Goal: Task Accomplishment & Management: Manage account settings

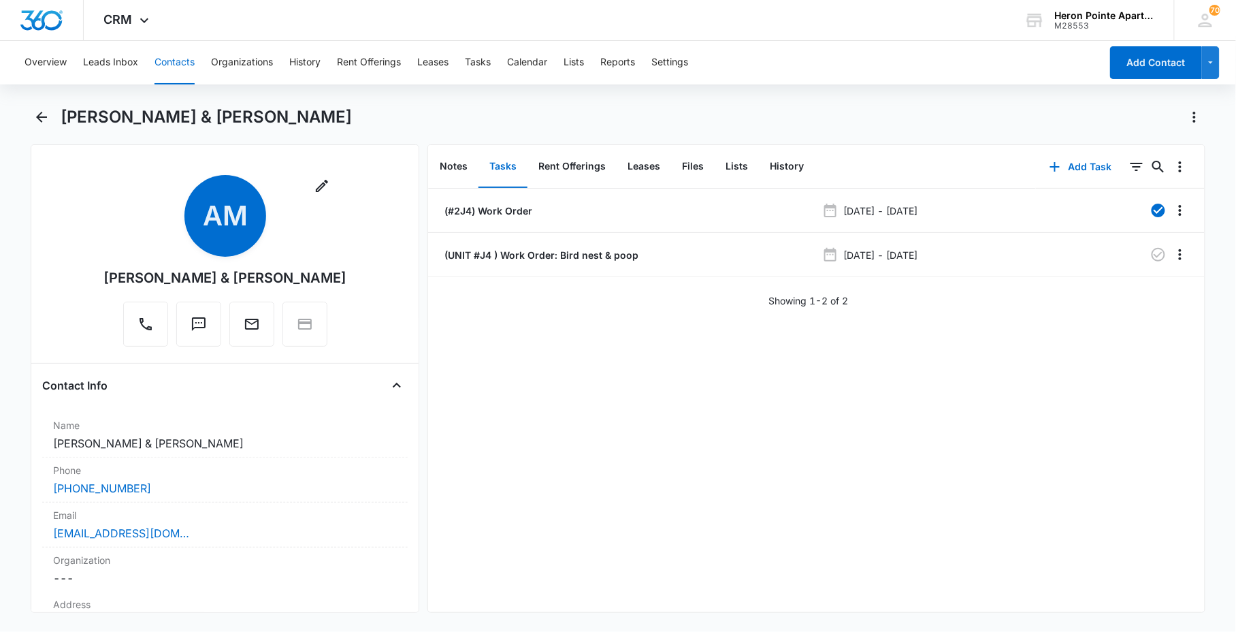
scroll to position [151, 0]
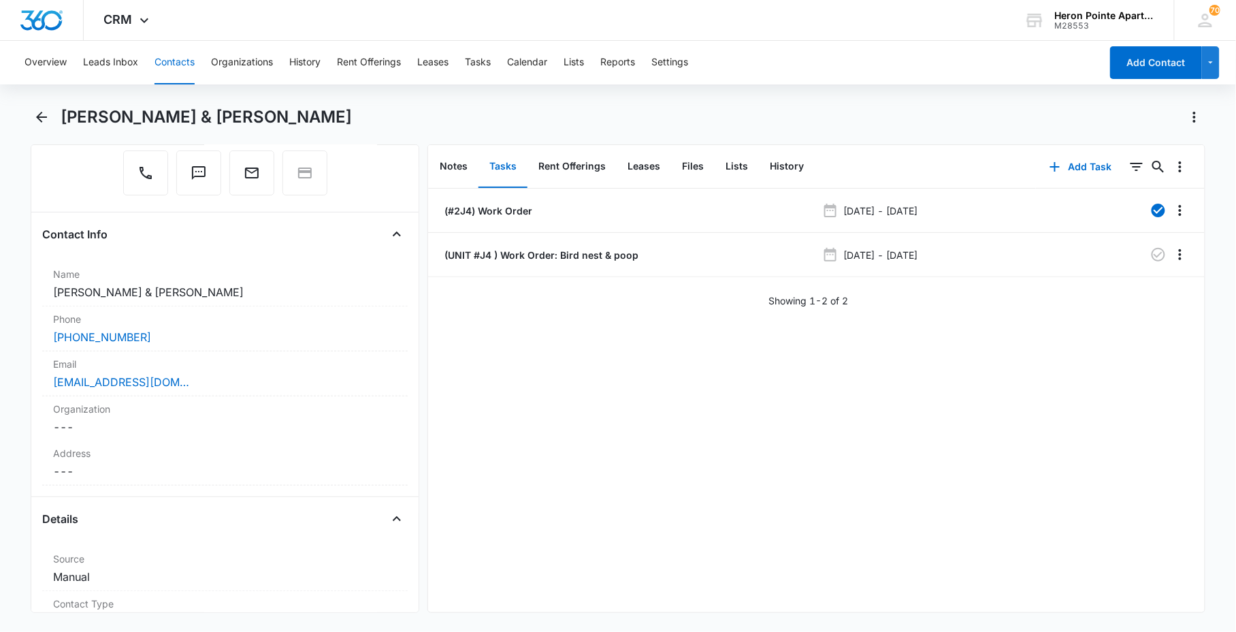
click at [167, 70] on button "Contacts" at bounding box center [174, 63] width 40 height 44
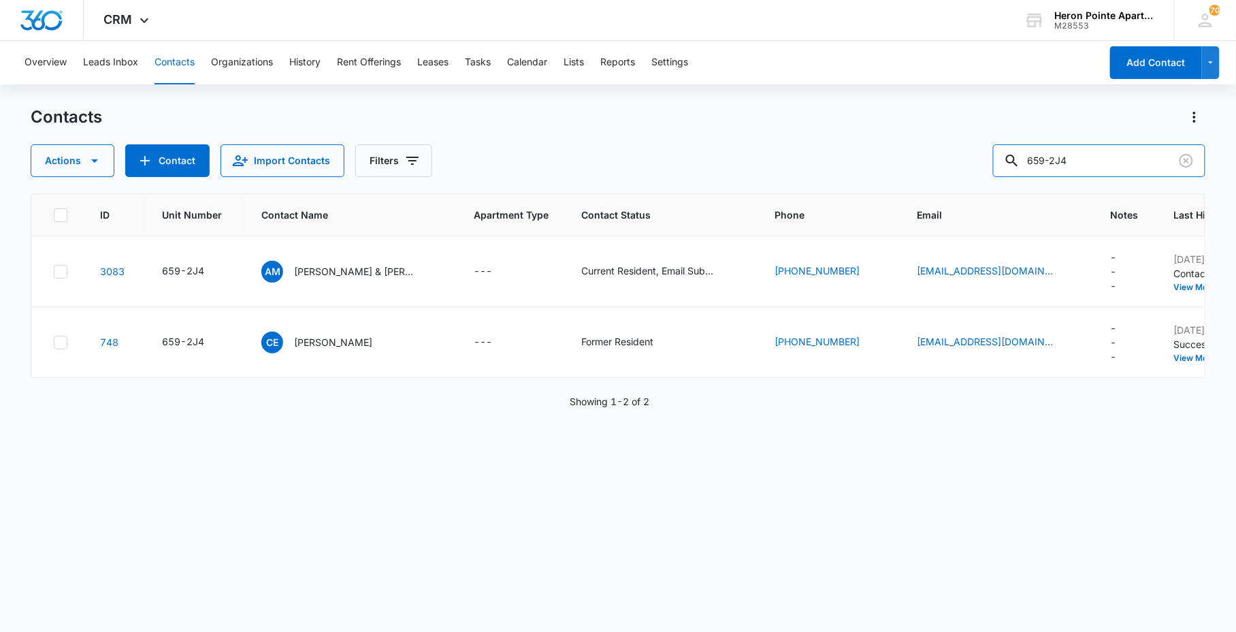
drag, startPoint x: 1089, startPoint y: 157, endPoint x: 336, endPoint y: 177, distance: 752.9
click at [920, 167] on div "Actions Contact Import Contacts Filters 659-2J4" at bounding box center [618, 160] width 1174 height 33
type input "7"
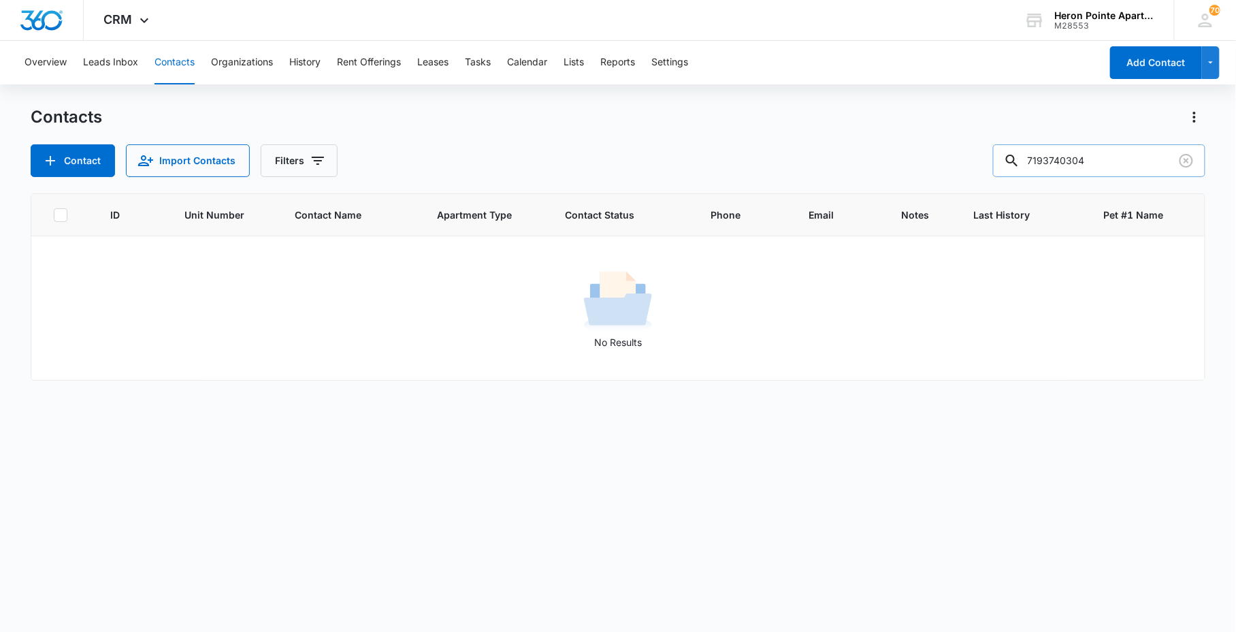
click at [1055, 153] on input "7193740304" at bounding box center [1099, 160] width 212 height 33
click at [1060, 157] on input "7193740304" at bounding box center [1099, 160] width 212 height 33
type input "719-374-0304"
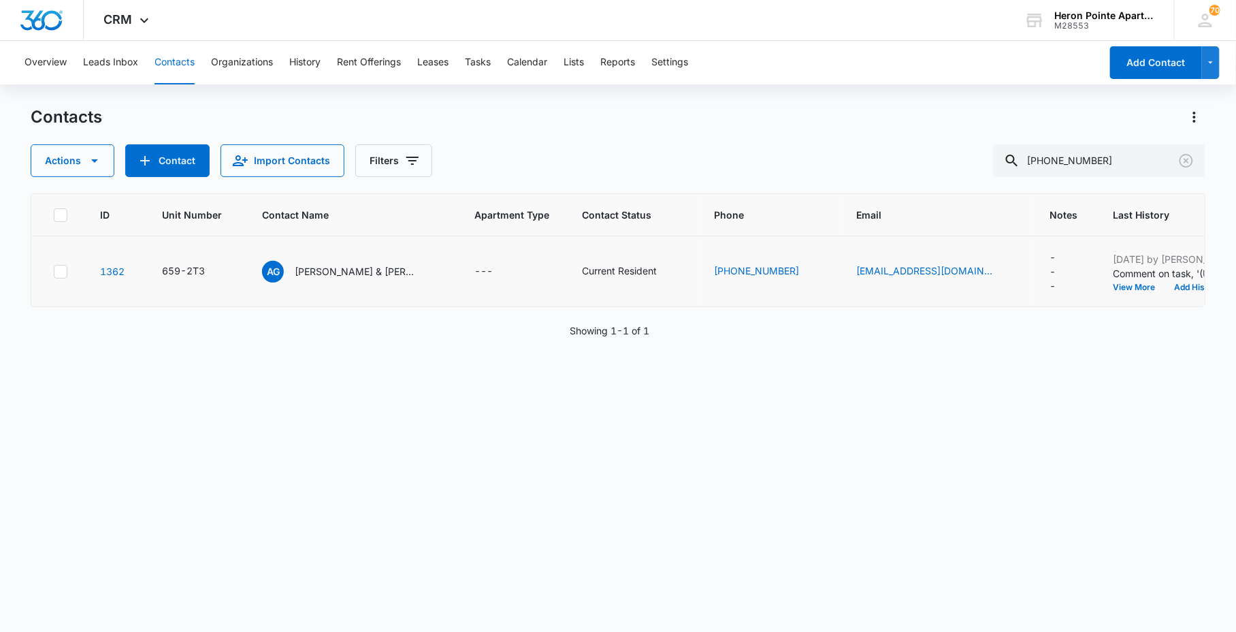
click at [97, 272] on td "1362" at bounding box center [115, 271] width 62 height 71
click at [144, 280] on td "1362" at bounding box center [115, 271] width 62 height 71
click at [124, 269] on link "1362" at bounding box center [112, 271] width 24 height 12
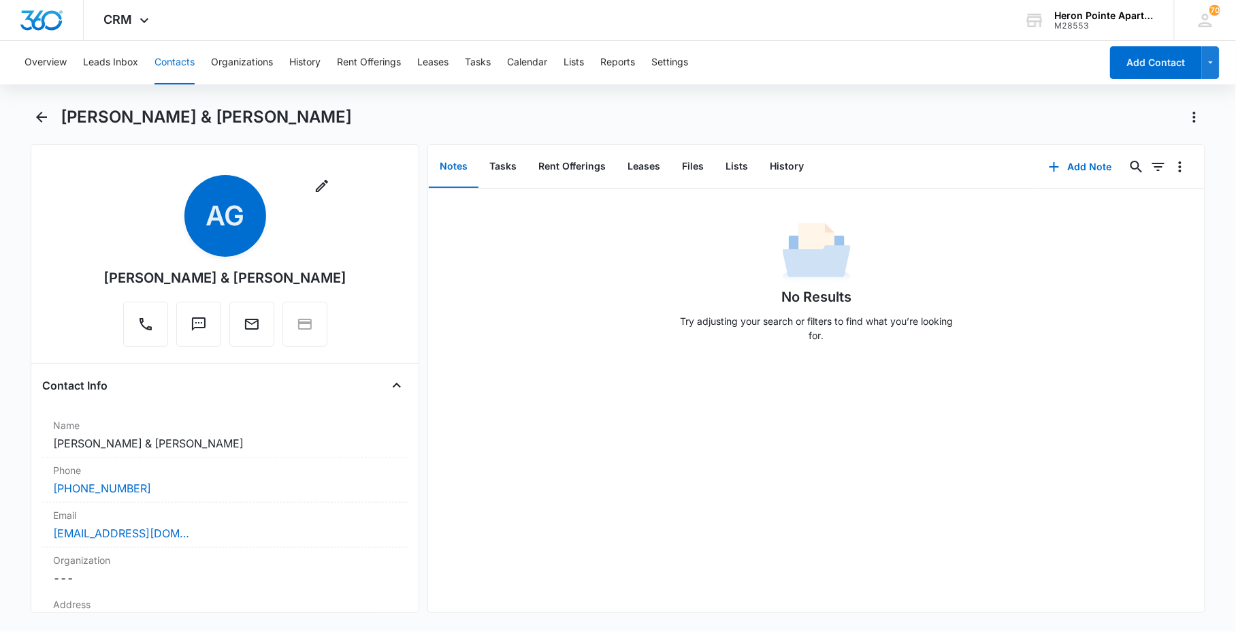
click at [163, 56] on button "Contacts" at bounding box center [174, 63] width 40 height 44
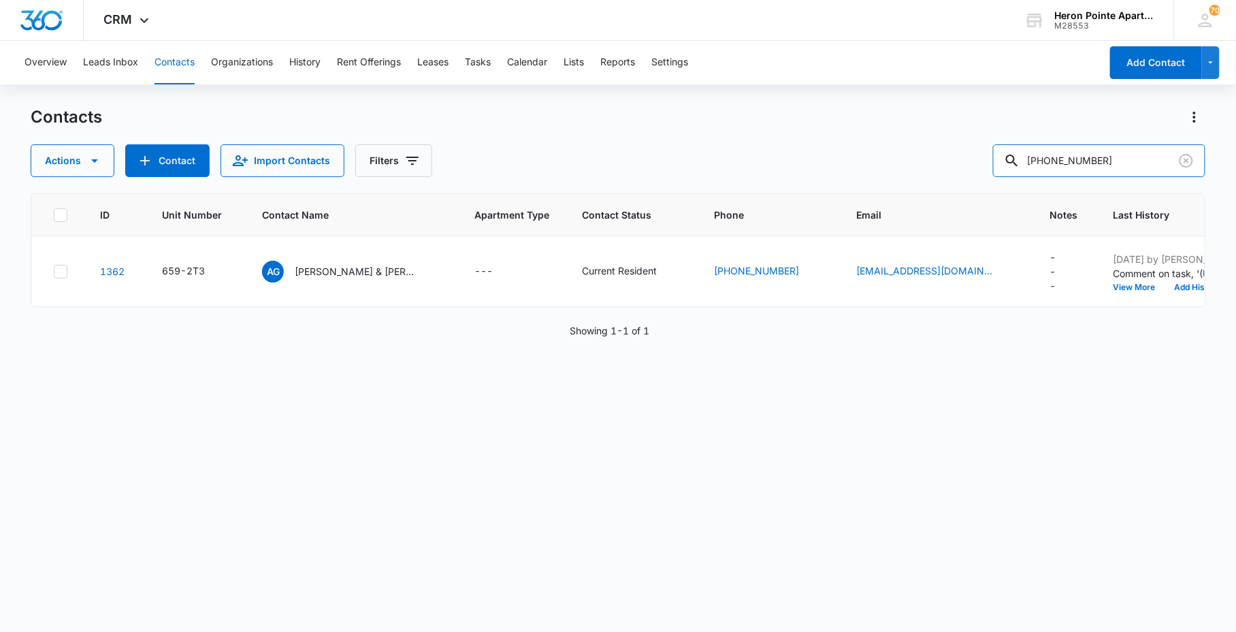
drag, startPoint x: 1099, startPoint y: 167, endPoint x: 863, endPoint y: 142, distance: 237.6
click at [1012, 166] on input "719-374-0304" at bounding box center [1099, 160] width 212 height 33
type input "[PERSON_NAME]"
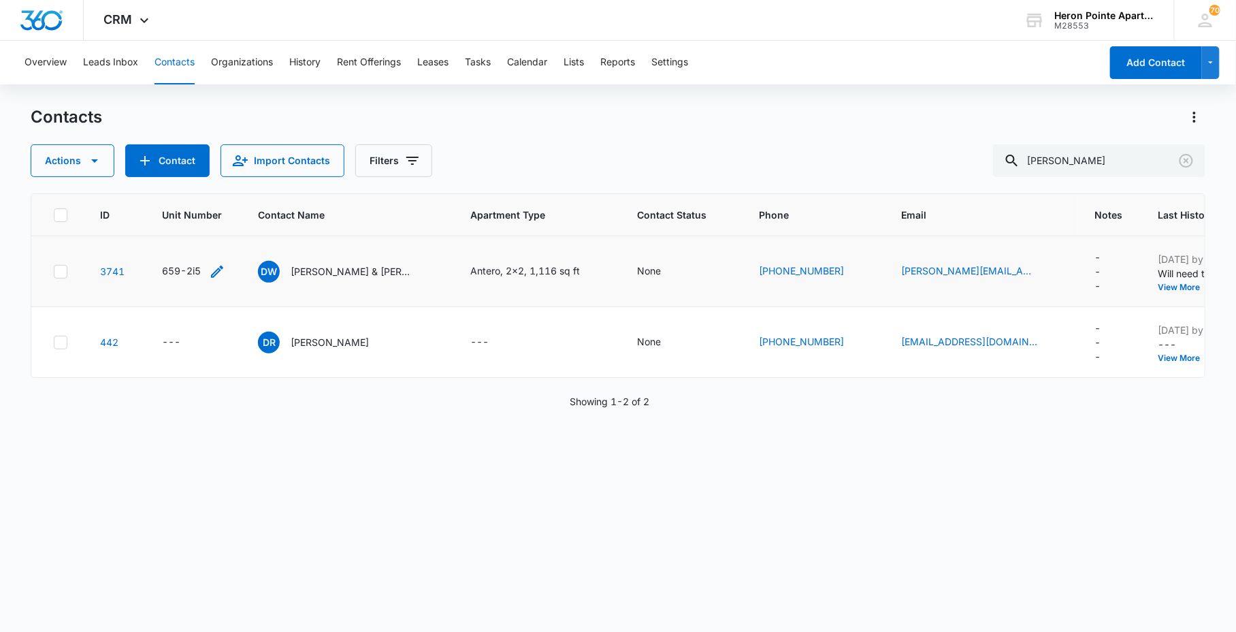
click at [196, 265] on div "659-2i5" at bounding box center [181, 270] width 39 height 14
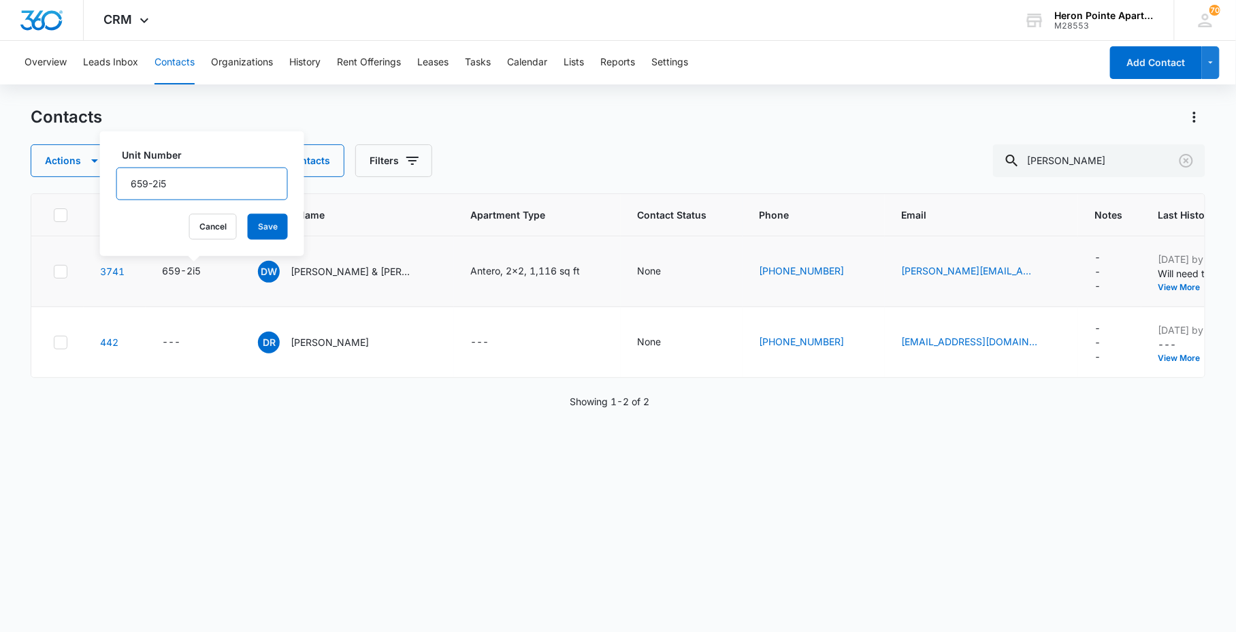
drag, startPoint x: 160, startPoint y: 188, endPoint x: 227, endPoint y: 193, distance: 67.6
click at [227, 192] on input "659-2i5" at bounding box center [201, 183] width 171 height 33
type input "659-I4"
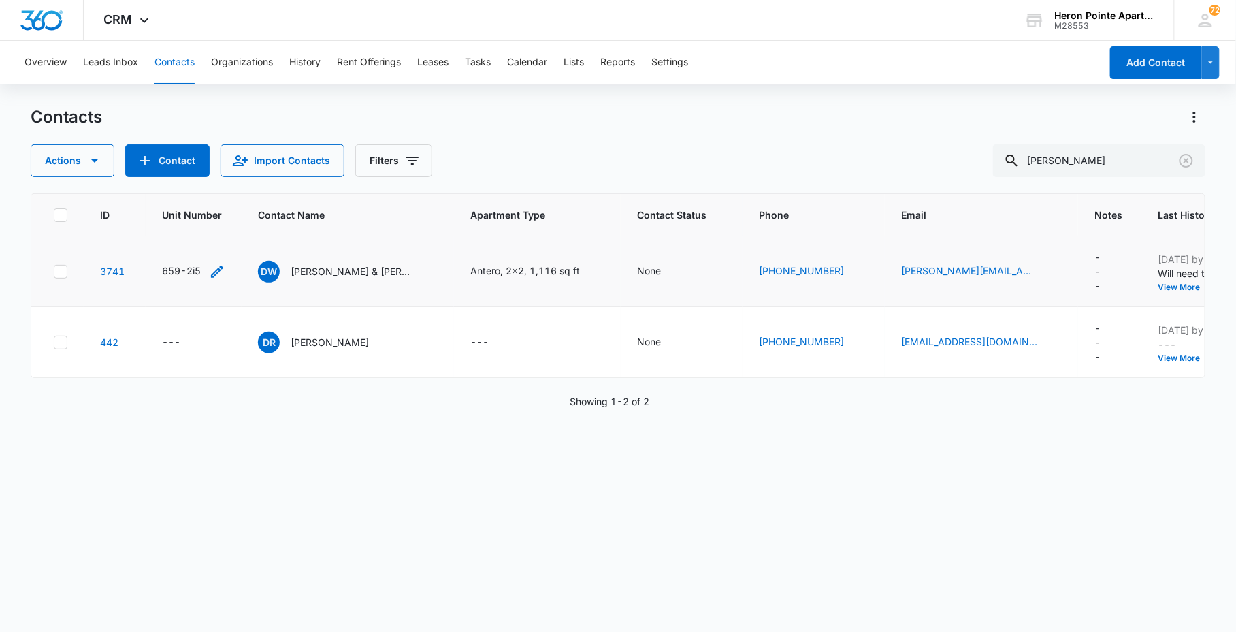
click at [201, 269] on div "659-2i5" at bounding box center [181, 270] width 39 height 14
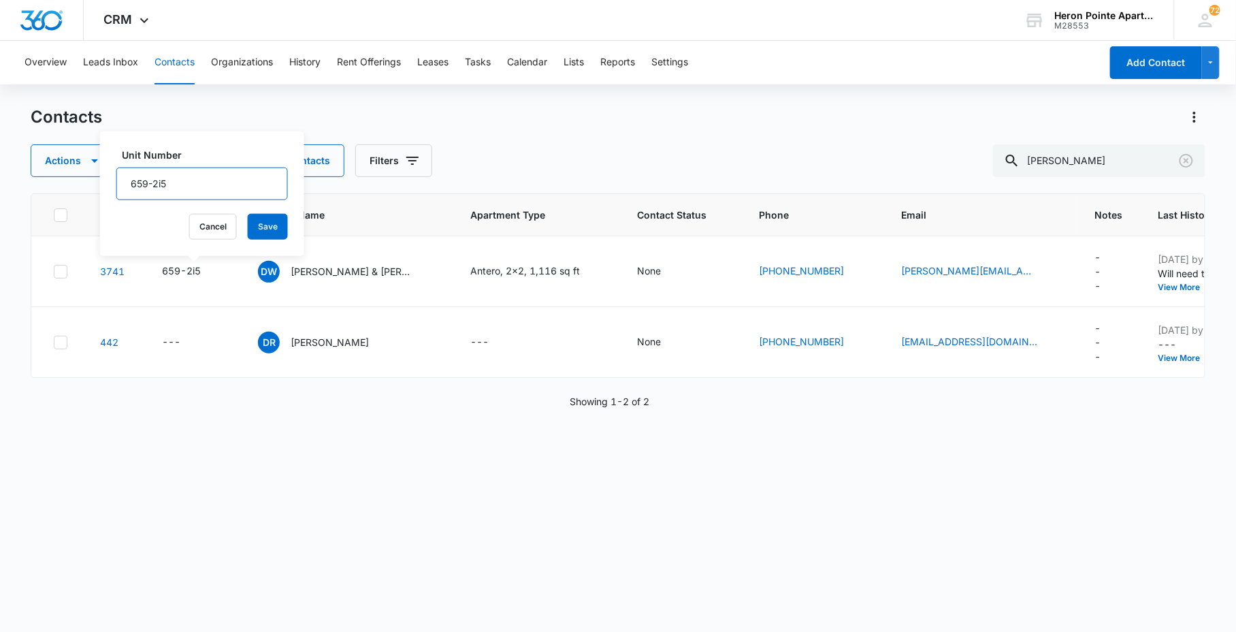
drag, startPoint x: 176, startPoint y: 182, endPoint x: 480, endPoint y: 211, distance: 306.3
click at [404, 182] on div "Contacts Actions Contact Import Contacts Filters DOMINIQUE ID Unit Number Conta…" at bounding box center [618, 368] width 1174 height 524
type input "659-I4"
click at [250, 228] on button "Save" at bounding box center [268, 227] width 40 height 26
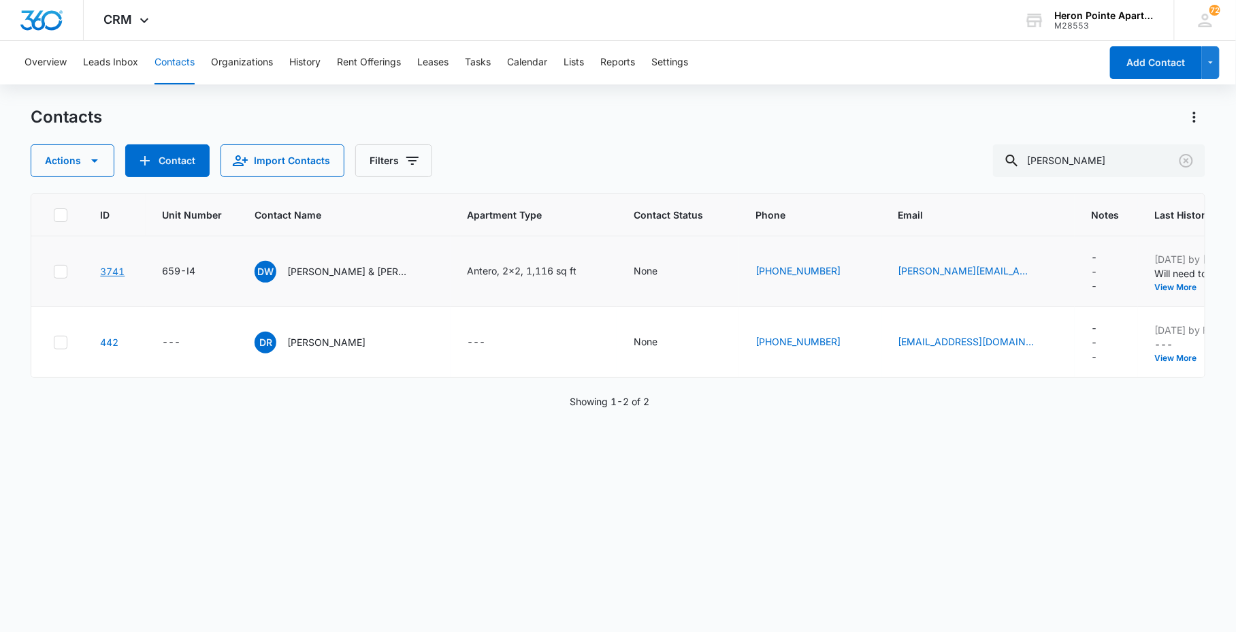
click at [116, 268] on link "3741" at bounding box center [112, 271] width 24 height 12
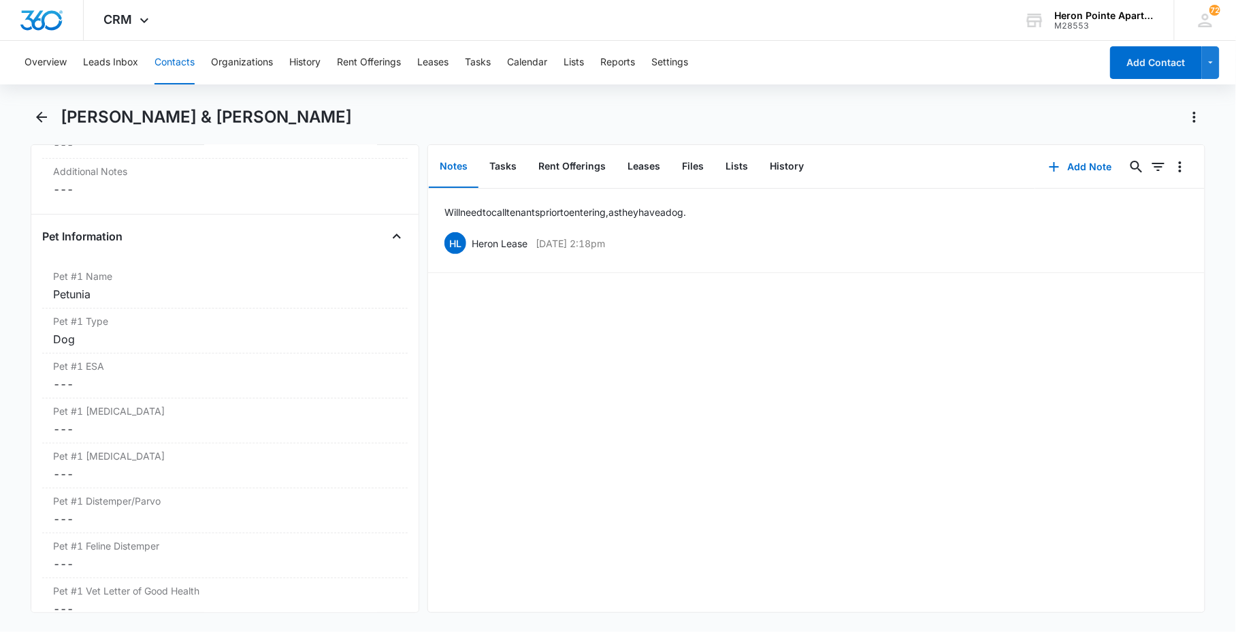
scroll to position [1663, 0]
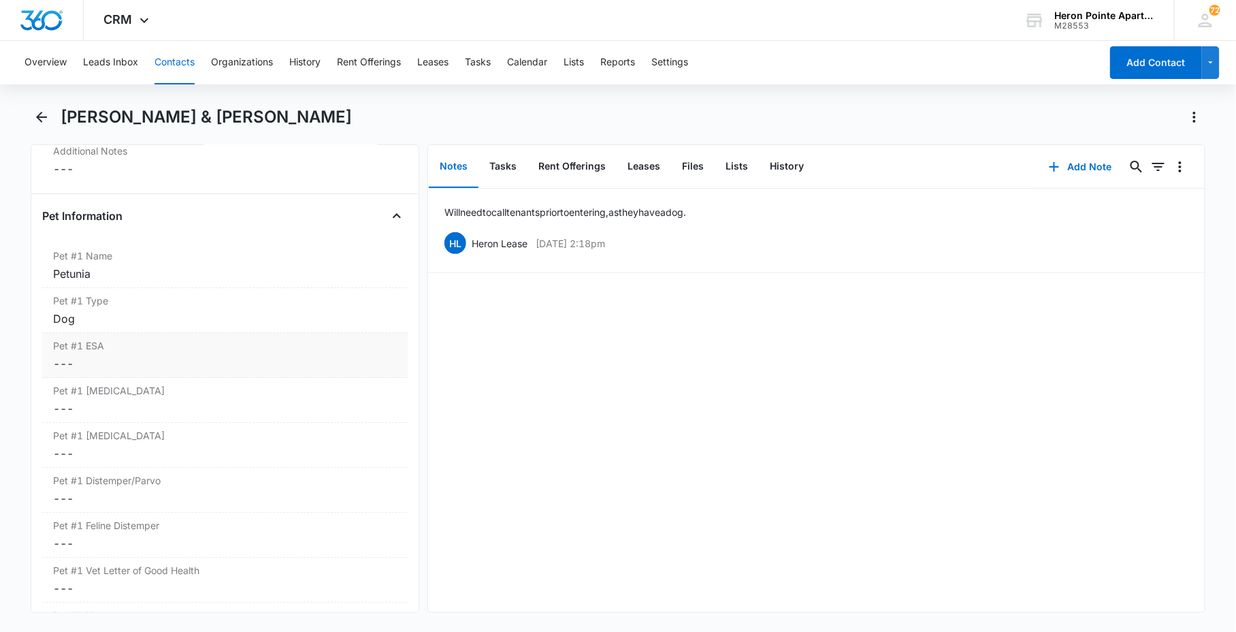
click at [125, 354] on div "Pet #1 ESA Cancel Save Changes ---" at bounding box center [224, 355] width 365 height 45
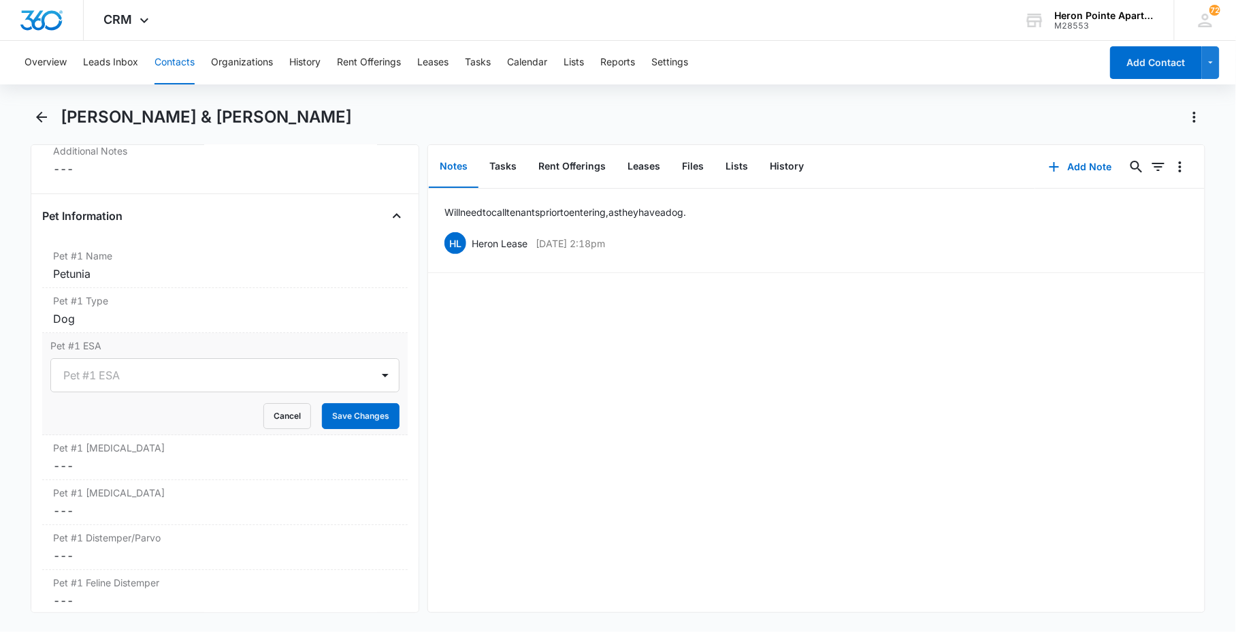
click at [76, 399] on form "Pet #1 ESA Cancel Save Changes" at bounding box center [224, 393] width 349 height 71
drag, startPoint x: 84, startPoint y: 380, endPoint x: 86, endPoint y: 391, distance: 11.1
click at [85, 380] on div at bounding box center [208, 374] width 291 height 19
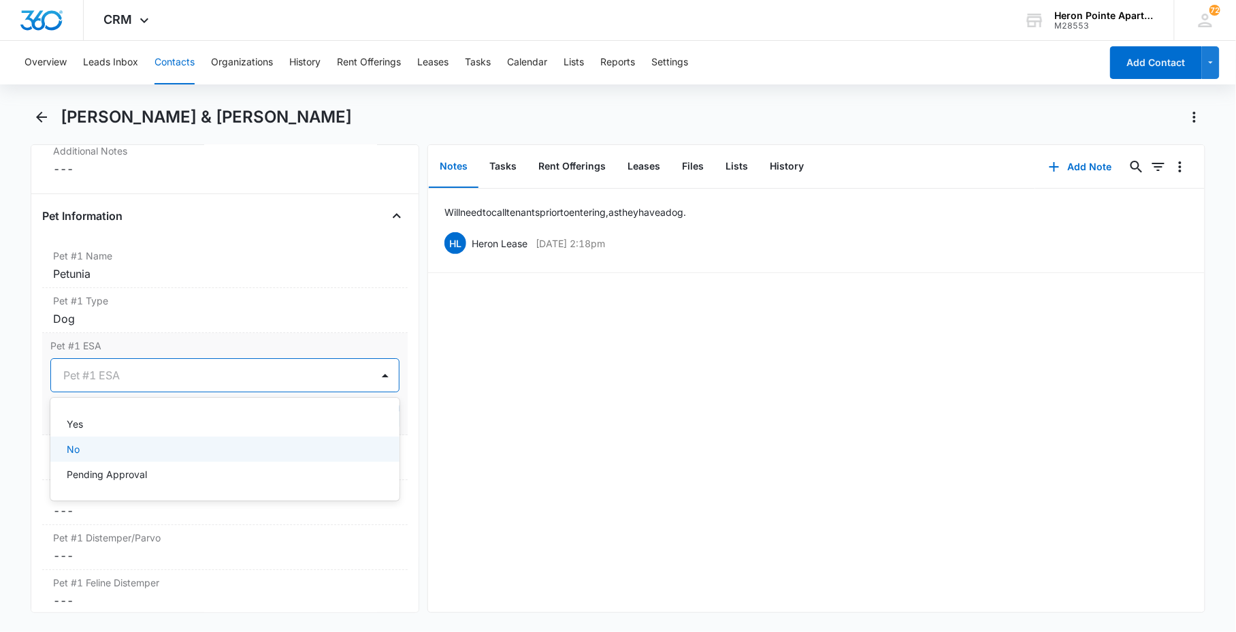
click at [97, 451] on div "No" at bounding box center [224, 449] width 314 height 14
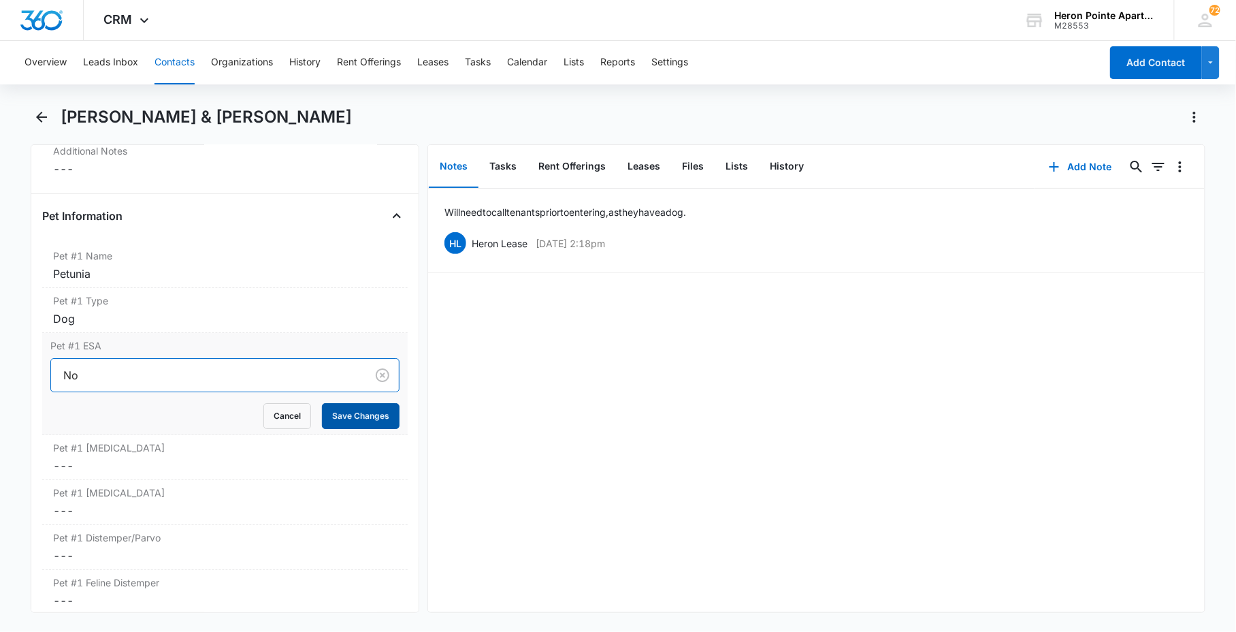
click at [365, 419] on button "Save Changes" at bounding box center [361, 416] width 78 height 26
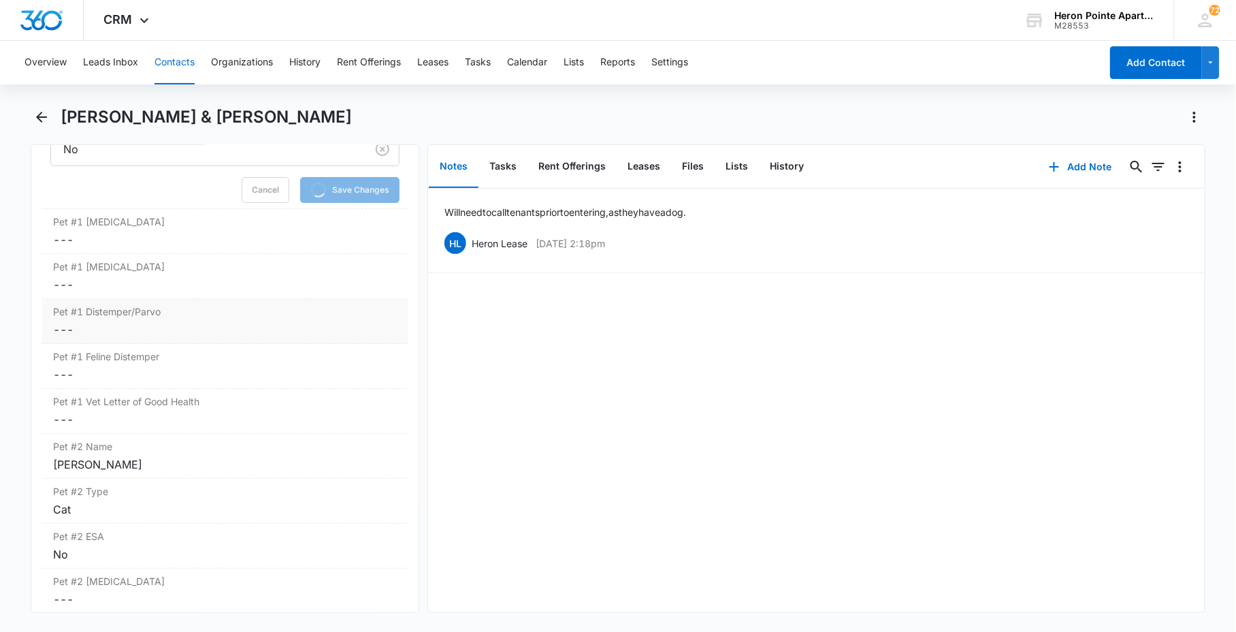
scroll to position [1890, 0]
click at [89, 233] on dd "Cancel Save Changes ---" at bounding box center [225, 239] width 344 height 16
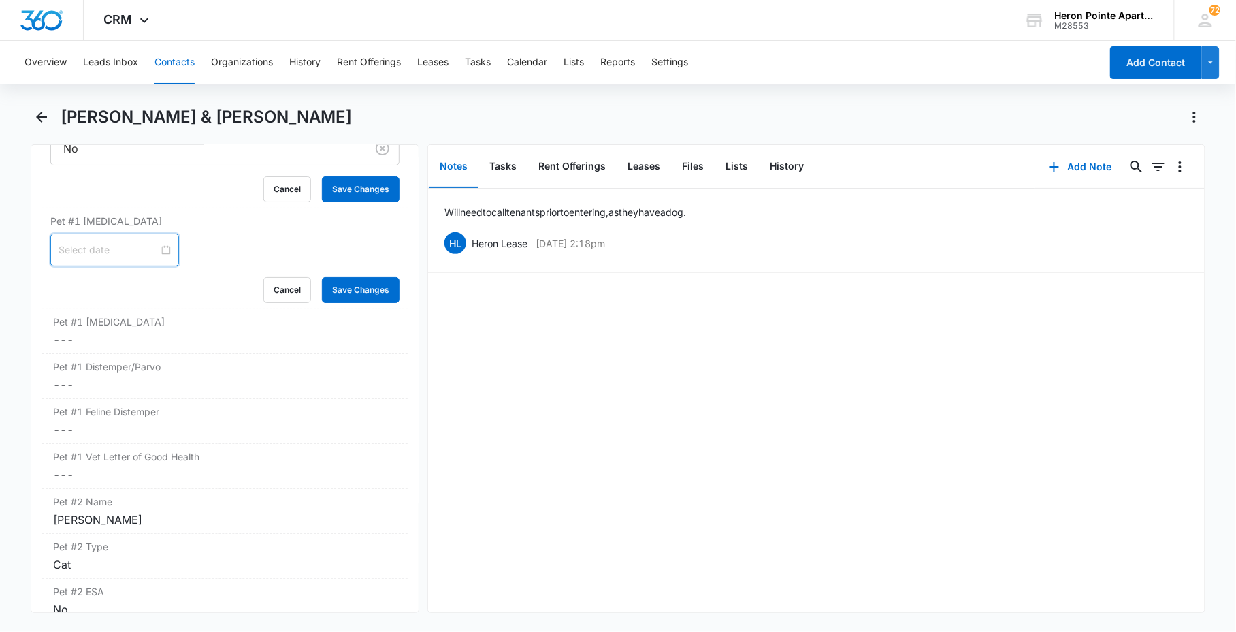
click at [89, 250] on input at bounding box center [109, 249] width 100 height 15
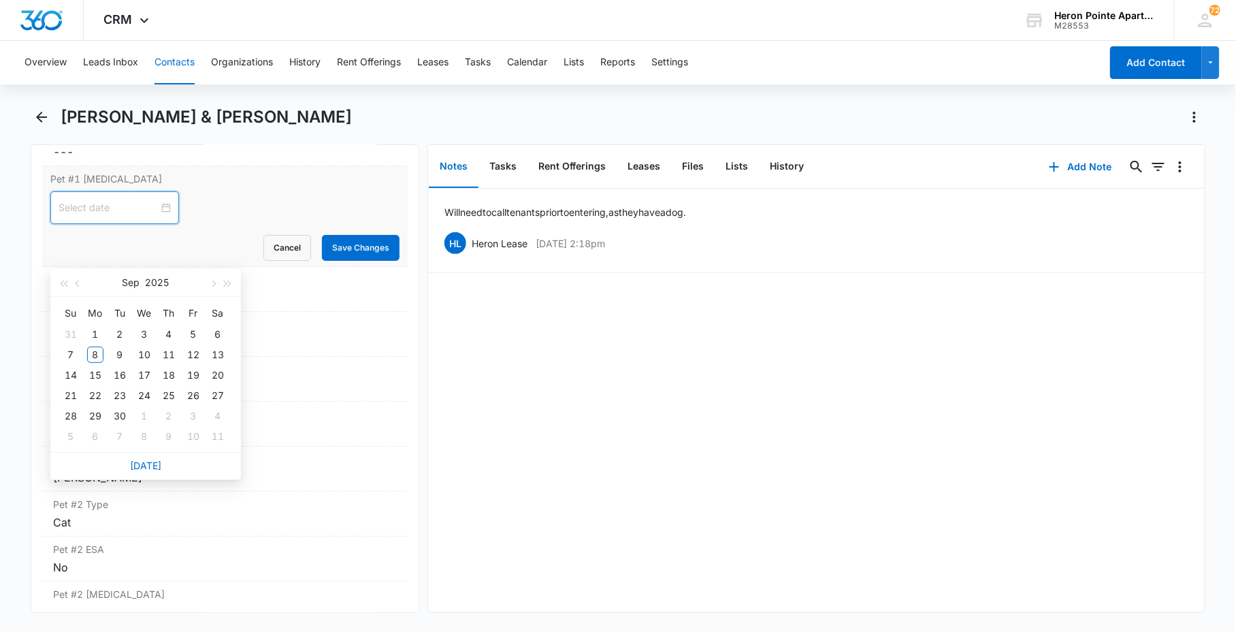
scroll to position [1875, 0]
type input "0"
click at [263, 247] on button "Cancel" at bounding box center [287, 248] width 48 height 26
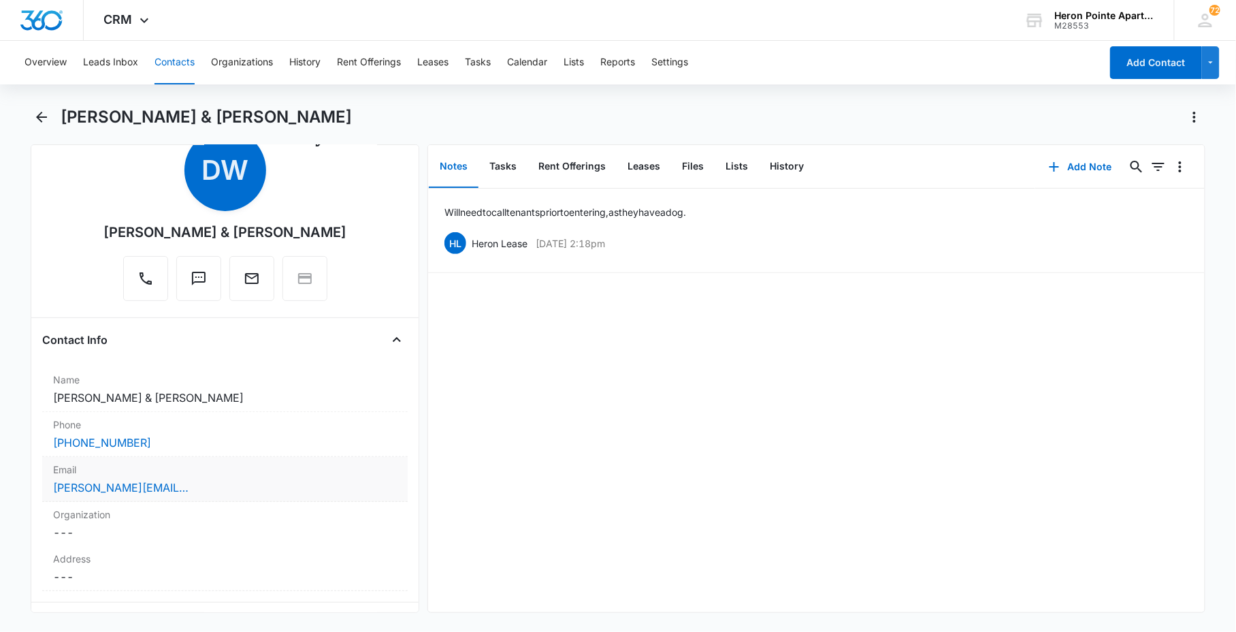
scroll to position [0, 0]
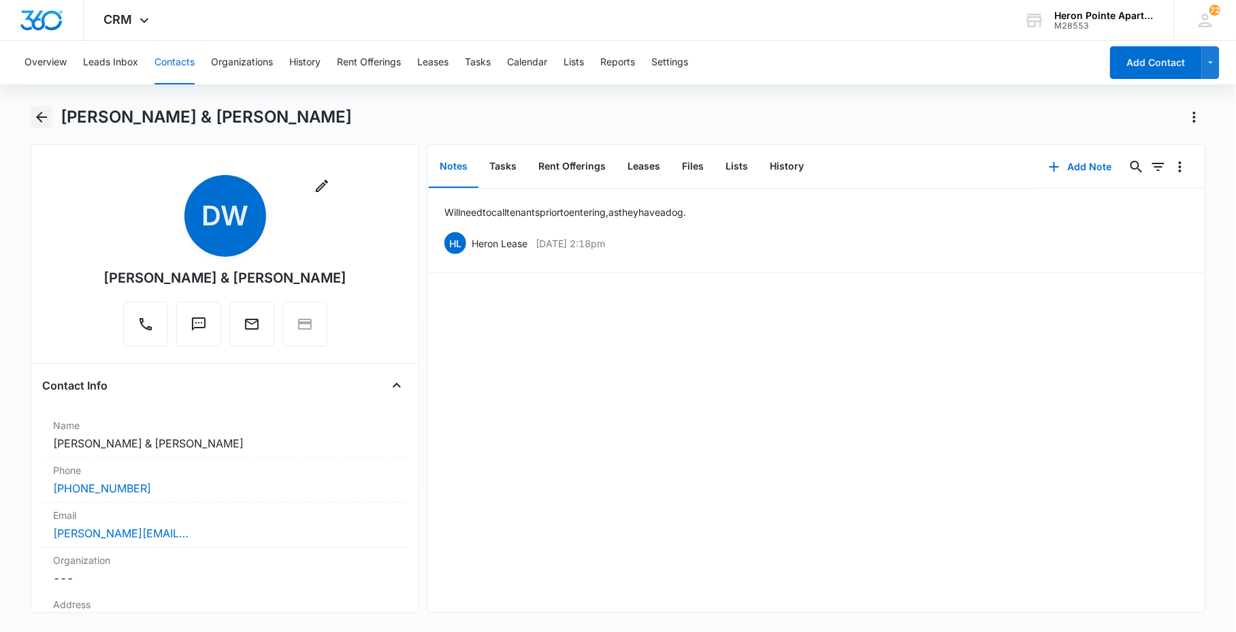
click at [48, 110] on icon "Back" at bounding box center [41, 117] width 16 height 16
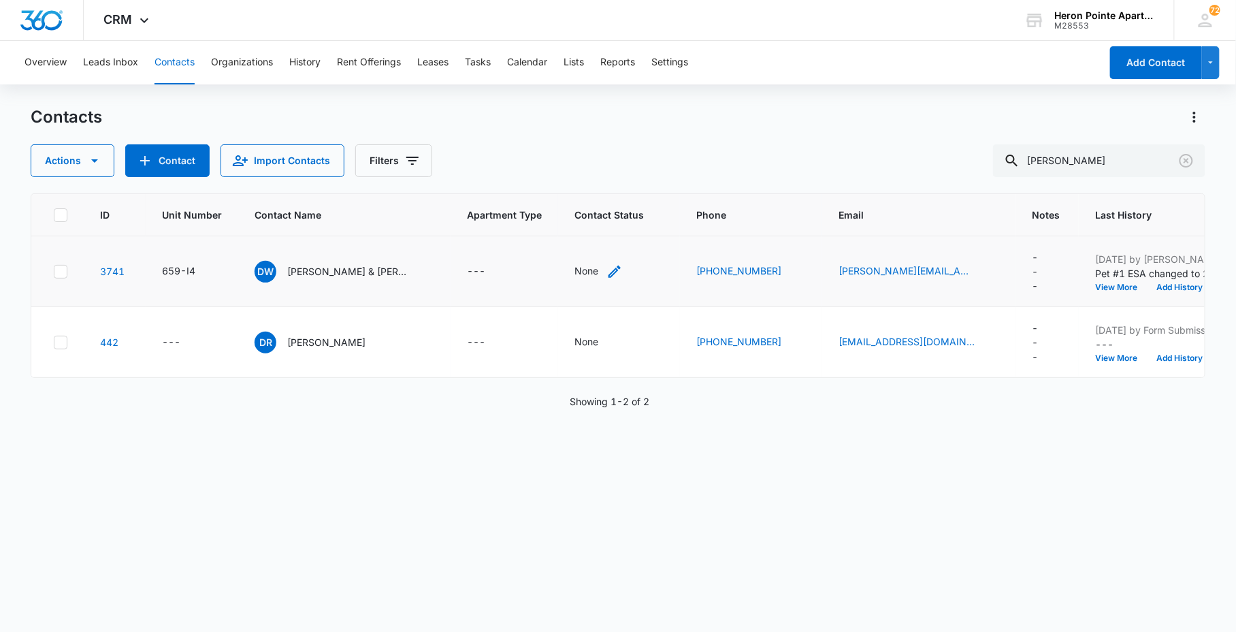
click at [603, 269] on div "None" at bounding box center [598, 271] width 48 height 16
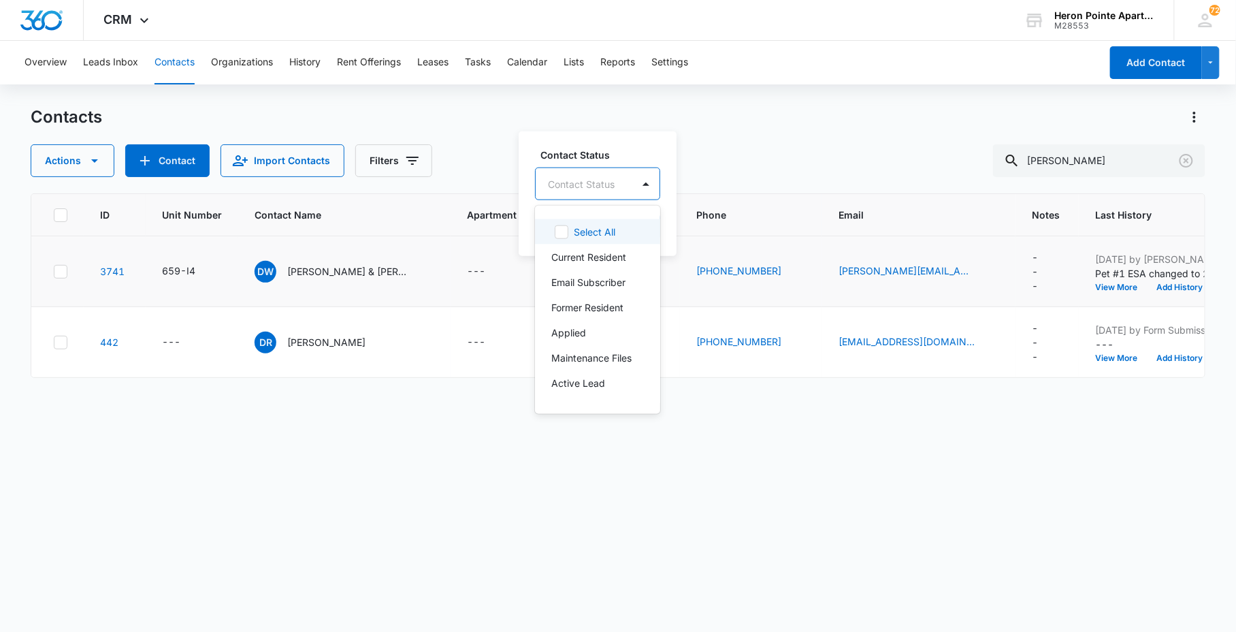
click at [586, 179] on div at bounding box center [581, 183] width 67 height 17
click at [597, 250] on p "Current Resident" at bounding box center [588, 257] width 75 height 14
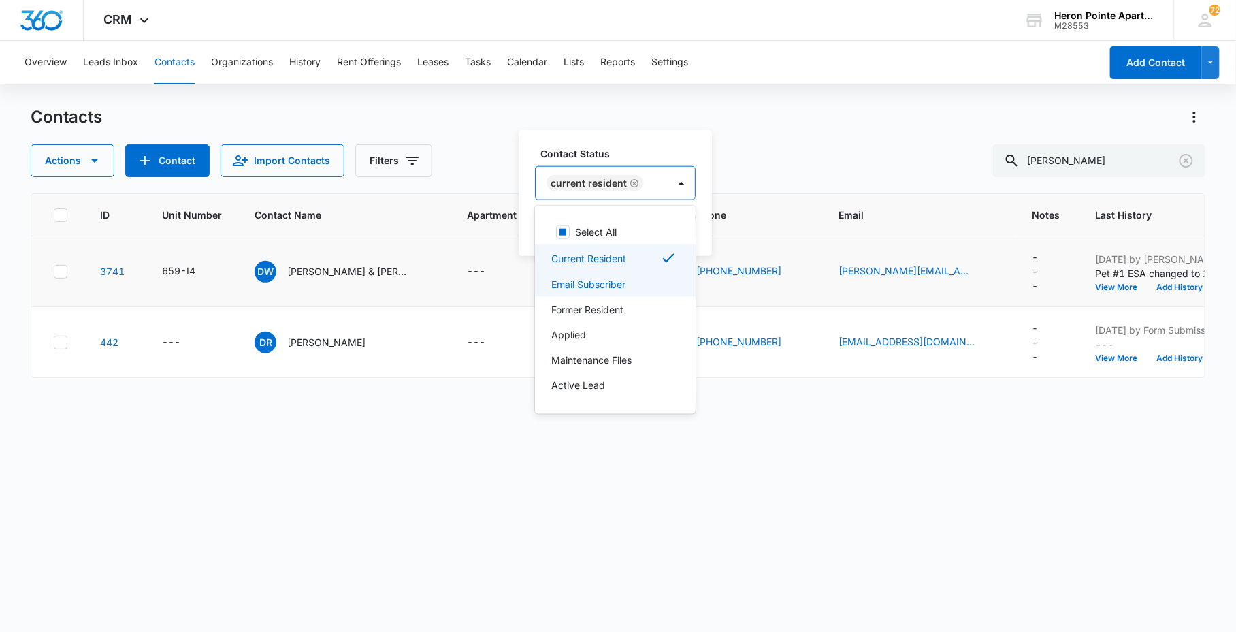
click at [625, 280] on p "Email Subscriber" at bounding box center [588, 284] width 74 height 14
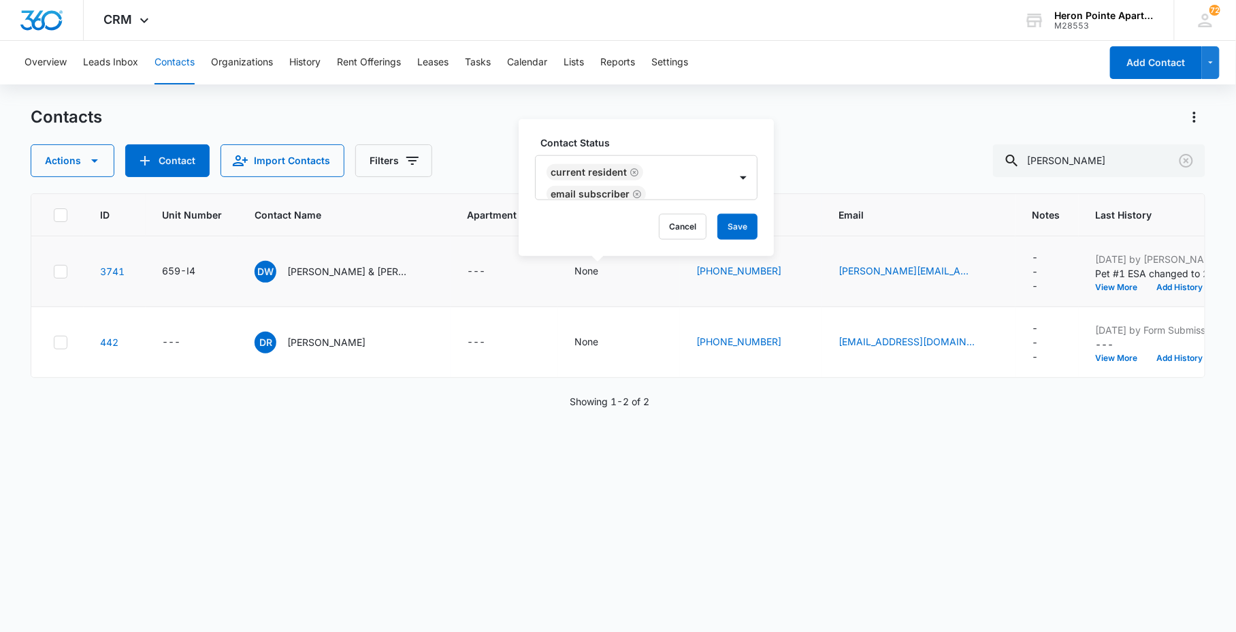
click at [715, 145] on label "Contact Status" at bounding box center [651, 142] width 223 height 14
click at [730, 229] on button "Save" at bounding box center [737, 227] width 40 height 26
